Goal: Transaction & Acquisition: Purchase product/service

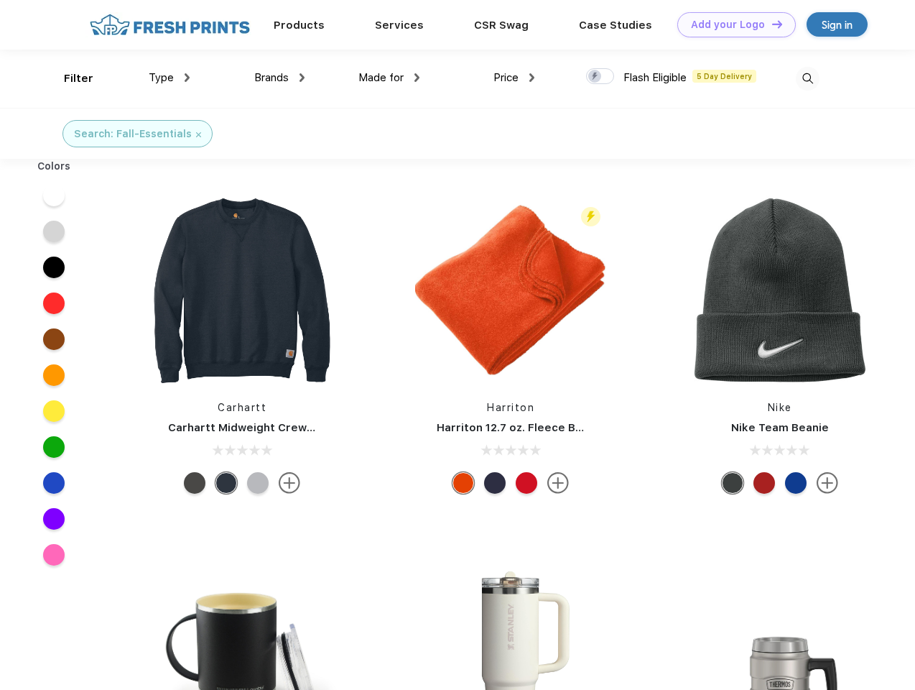
scroll to position [1, 0]
click at [731, 24] on link "Add your Logo Design Tool" at bounding box center [736, 24] width 119 height 25
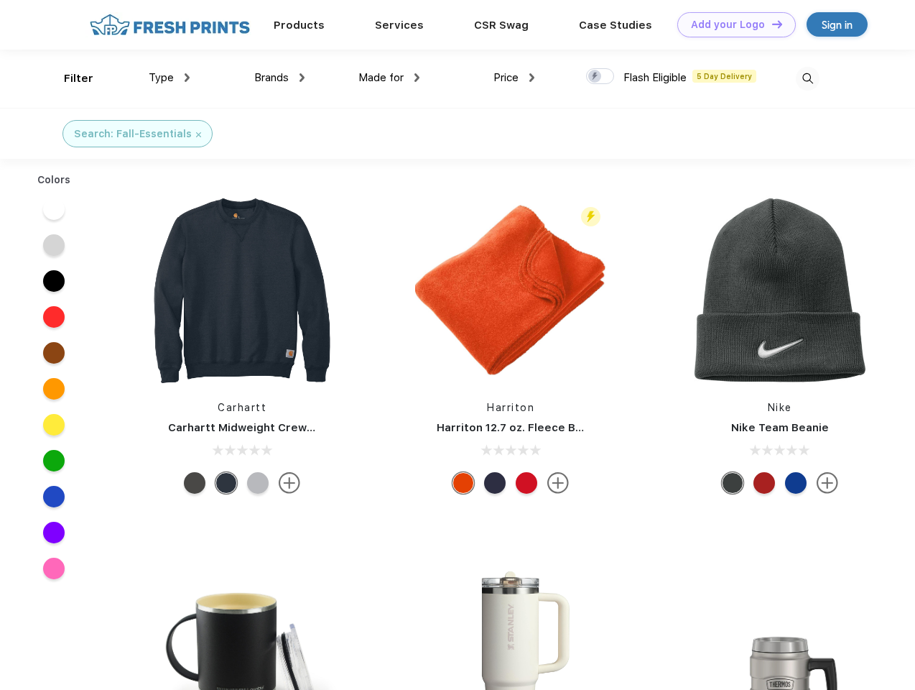
click at [0, 0] on div "Design Tool" at bounding box center [0, 0] width 0 height 0
click at [771, 24] on link "Add your Logo Design Tool" at bounding box center [736, 24] width 119 height 25
click at [69, 78] on div "Filter" at bounding box center [78, 78] width 29 height 17
click at [170, 78] on span "Type" at bounding box center [161, 77] width 25 height 13
click at [279, 78] on span "Brands" at bounding box center [271, 77] width 34 height 13
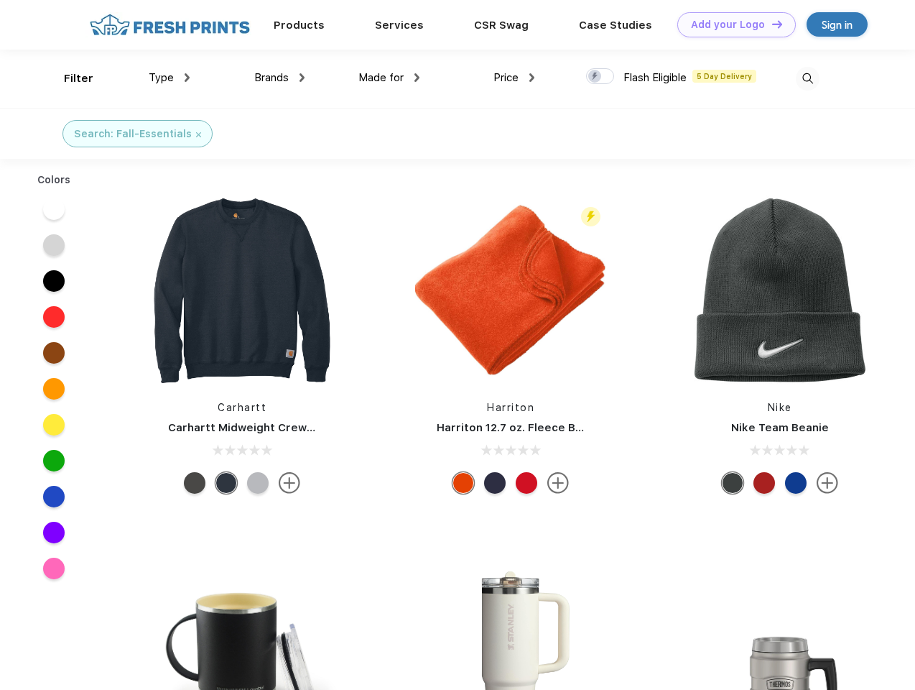
click at [389, 78] on span "Made for" at bounding box center [380, 77] width 45 height 13
click at [514, 78] on span "Price" at bounding box center [505, 77] width 25 height 13
click at [600, 77] on div at bounding box center [600, 76] width 28 height 16
click at [595, 77] on input "checkbox" at bounding box center [590, 72] width 9 height 9
click at [807, 78] on img at bounding box center [808, 79] width 24 height 24
